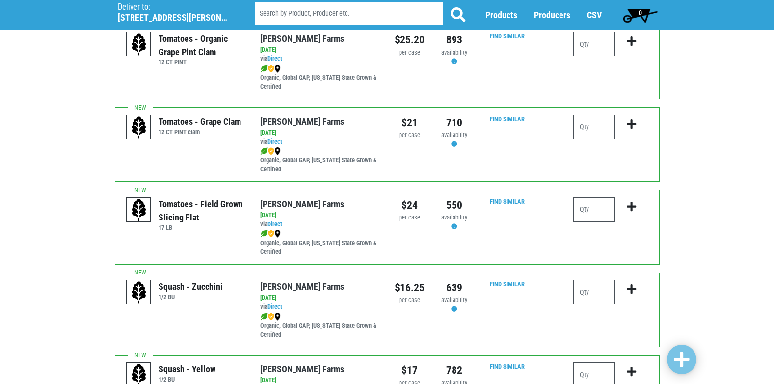
scroll to position [589, 0]
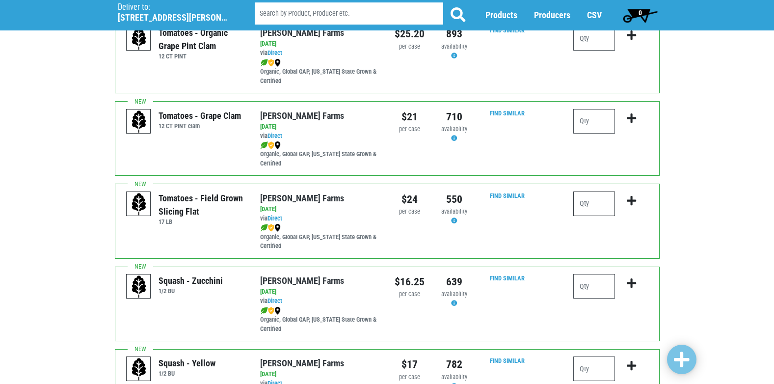
click at [589, 207] on input "number" at bounding box center [594, 203] width 42 height 25
type input "3"
click at [629, 201] on icon "submit" at bounding box center [631, 200] width 9 height 11
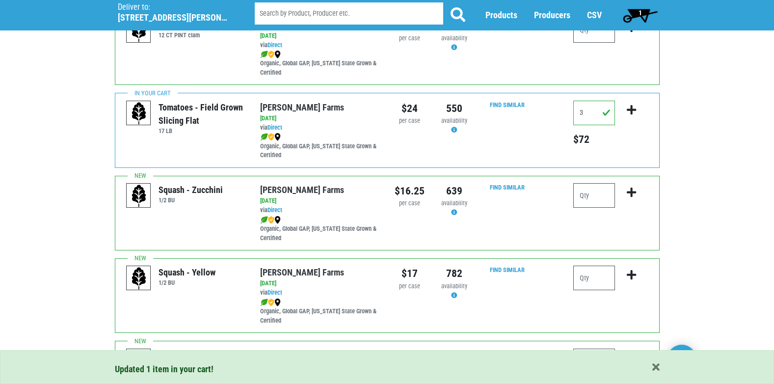
scroll to position [687, 0]
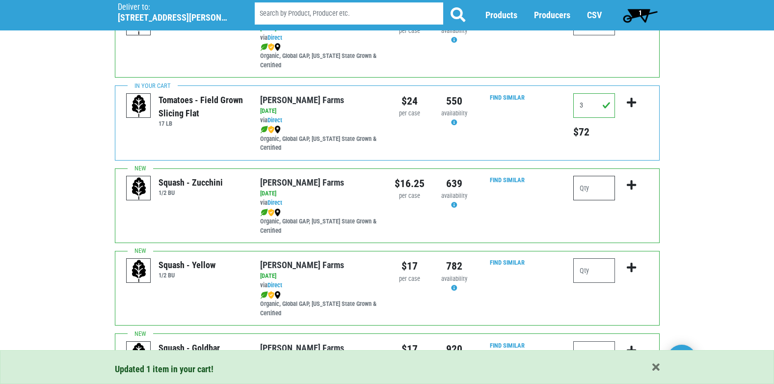
click at [586, 190] on input "number" at bounding box center [594, 188] width 42 height 25
type input "2"
click at [634, 183] on icon "submit" at bounding box center [631, 185] width 9 height 11
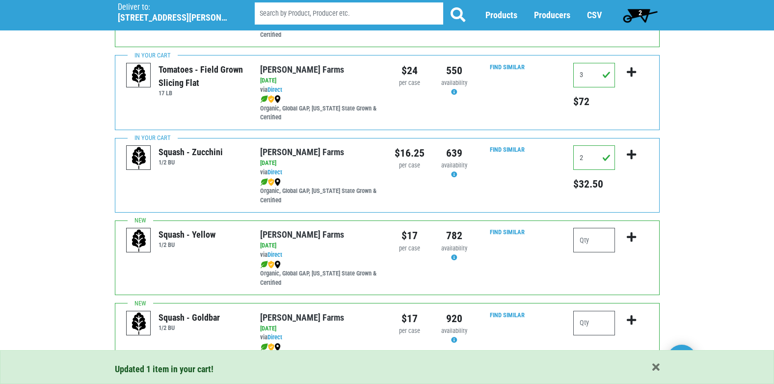
scroll to position [785, 0]
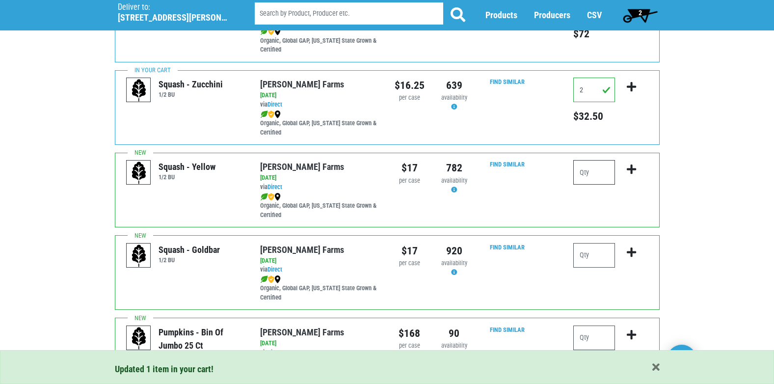
click at [587, 177] on input "number" at bounding box center [594, 172] width 42 height 25
type input "2"
click at [633, 168] on icon "submit" at bounding box center [631, 169] width 9 height 11
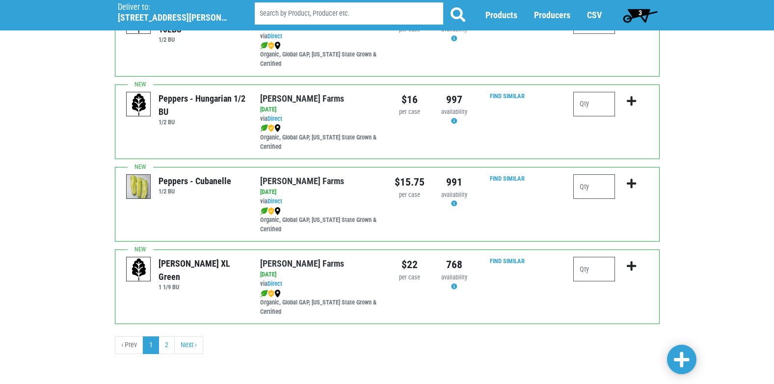
scroll to position [1434, 0]
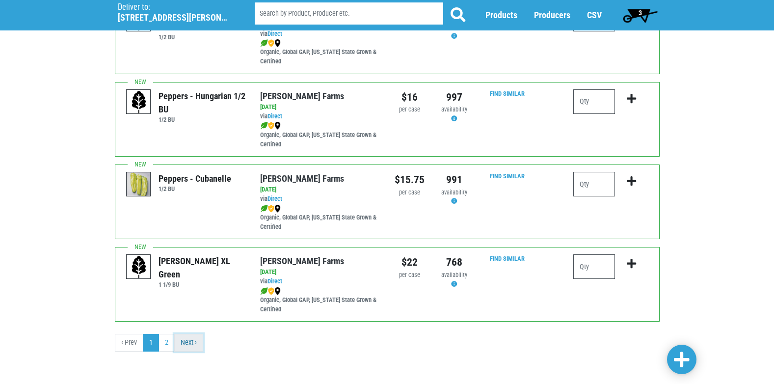
click at [195, 343] on link "Next ›" at bounding box center [188, 343] width 29 height 18
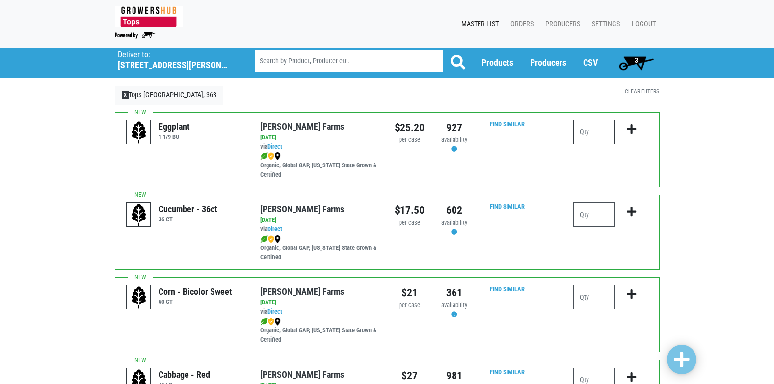
click at [595, 129] on input "number" at bounding box center [594, 132] width 42 height 25
type input "1"
click at [632, 126] on icon "submit" at bounding box center [631, 129] width 9 height 11
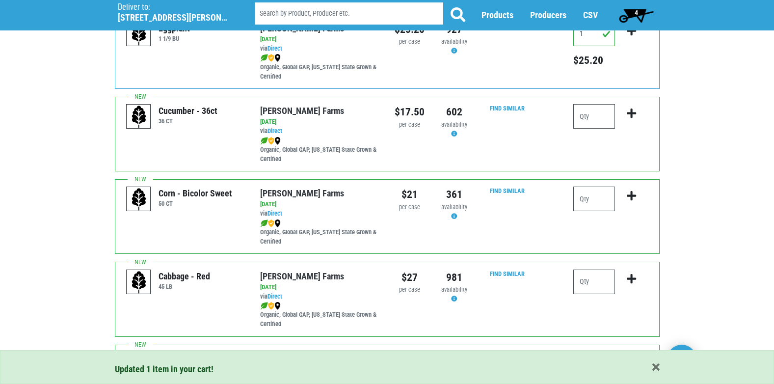
scroll to position [147, 0]
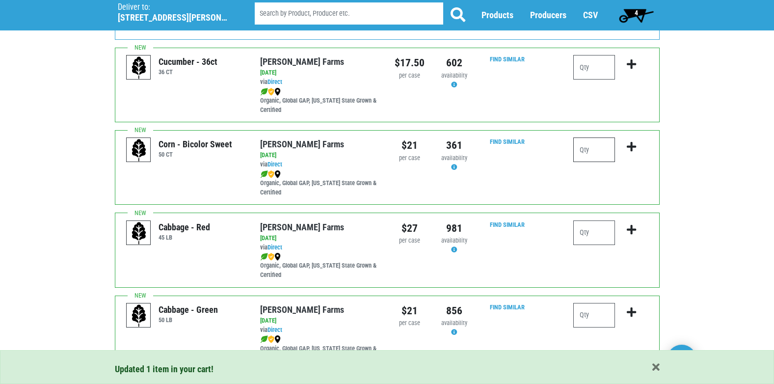
click at [600, 148] on input "number" at bounding box center [594, 149] width 42 height 25
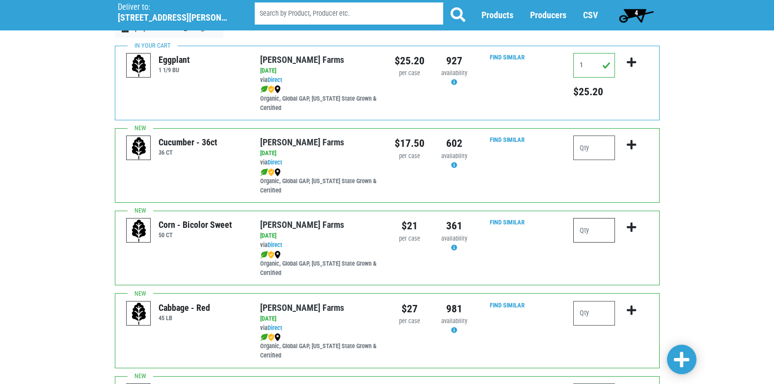
scroll to position [65, 0]
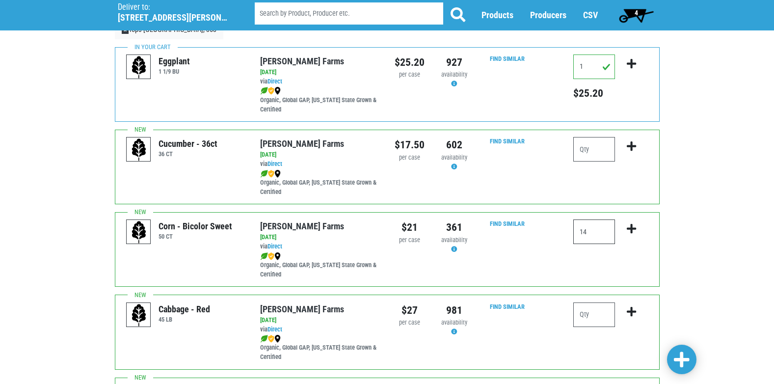
type input "14"
click at [631, 228] on icon "submit" at bounding box center [631, 228] width 9 height 11
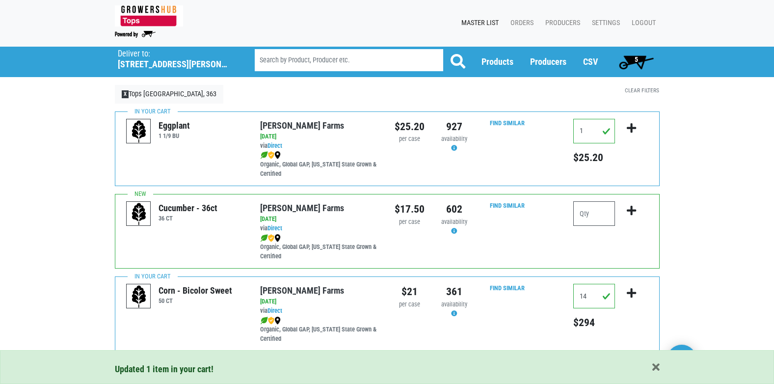
scroll to position [0, 0]
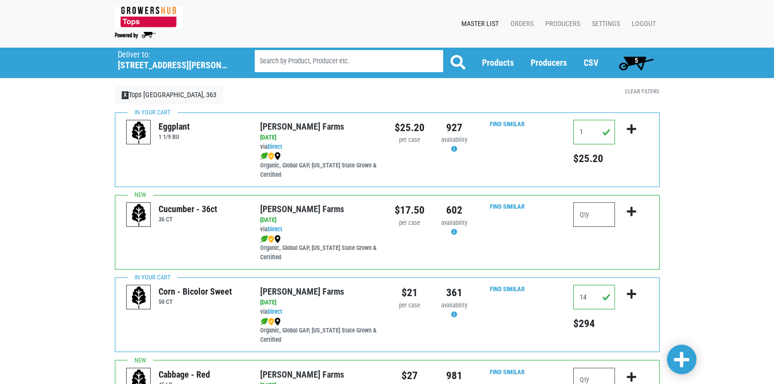
click at [637, 59] on span "5" at bounding box center [636, 60] width 3 height 8
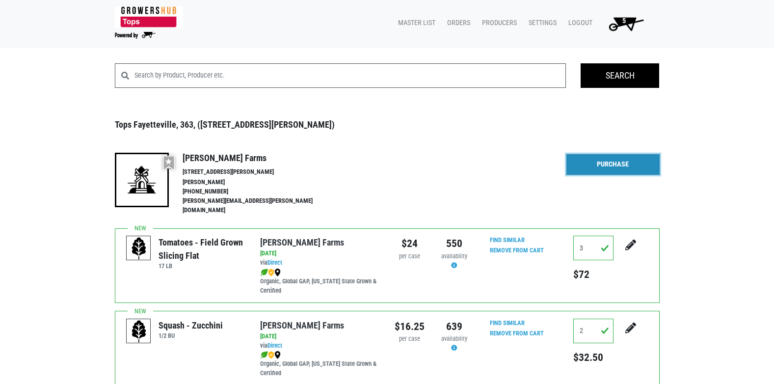
click at [600, 162] on link "Purchase" at bounding box center [613, 164] width 93 height 21
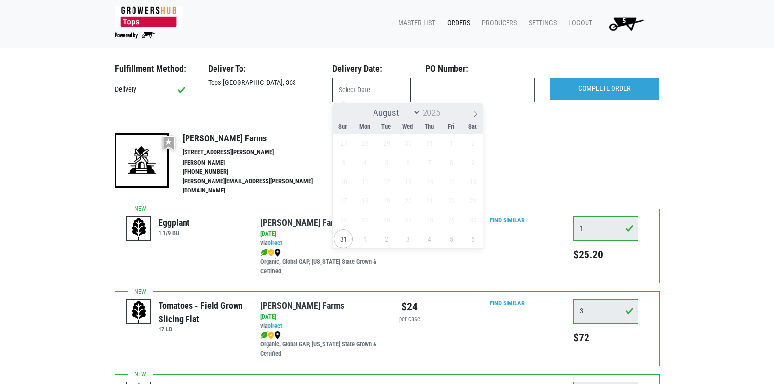
click at [354, 90] on input "text" at bounding box center [371, 90] width 79 height 25
click at [341, 240] on span "31" at bounding box center [343, 238] width 19 height 19
type input "[DATE]"
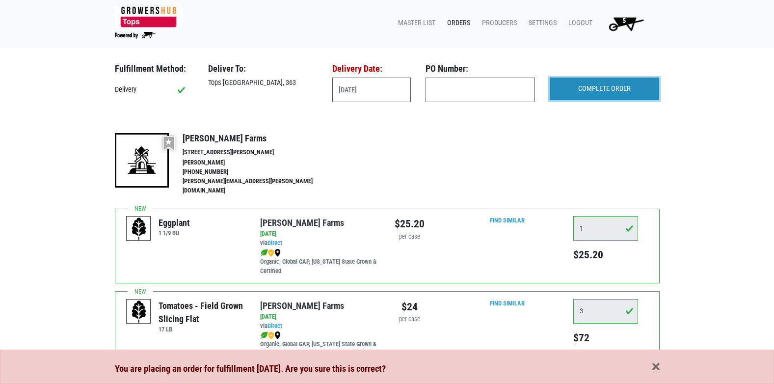
click at [588, 90] on input "COMPLETE ORDER" at bounding box center [604, 89] width 109 height 23
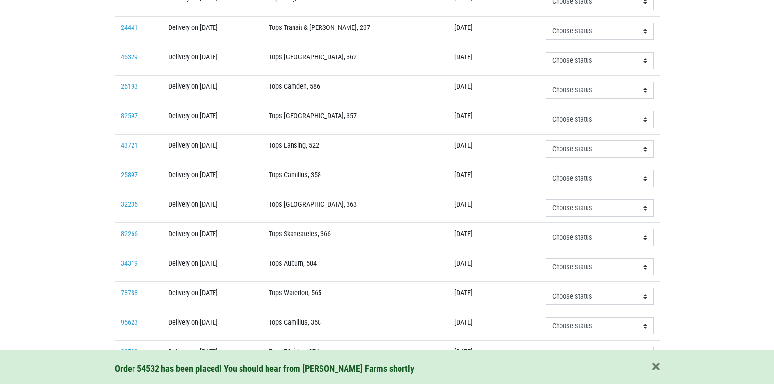
scroll to position [296, 0]
